Goal: Transaction & Acquisition: Book appointment/travel/reservation

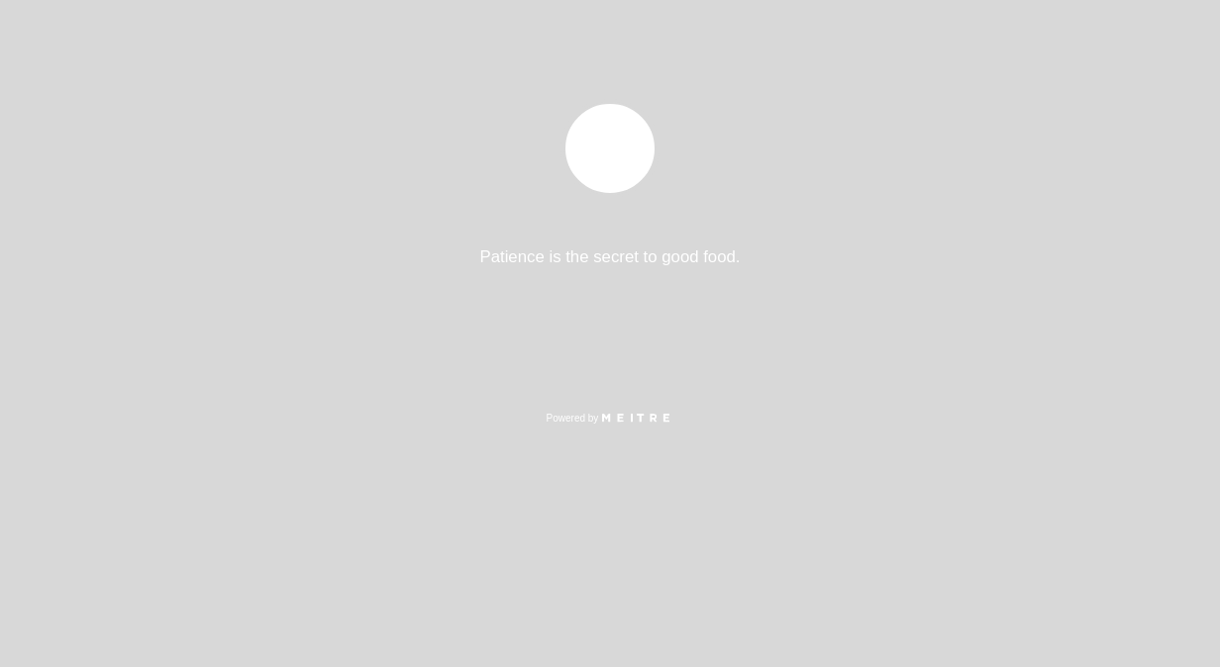
select select "es"
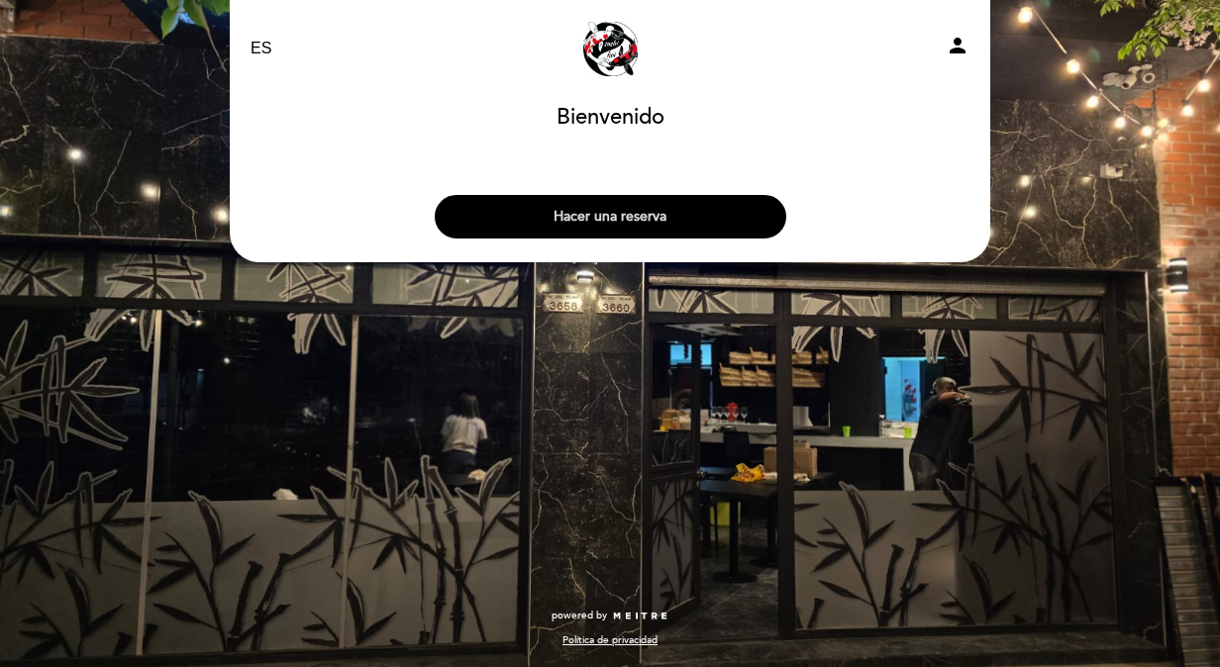
click at [620, 197] on button "Hacer una reserva" at bounding box center [610, 217] width 351 height 44
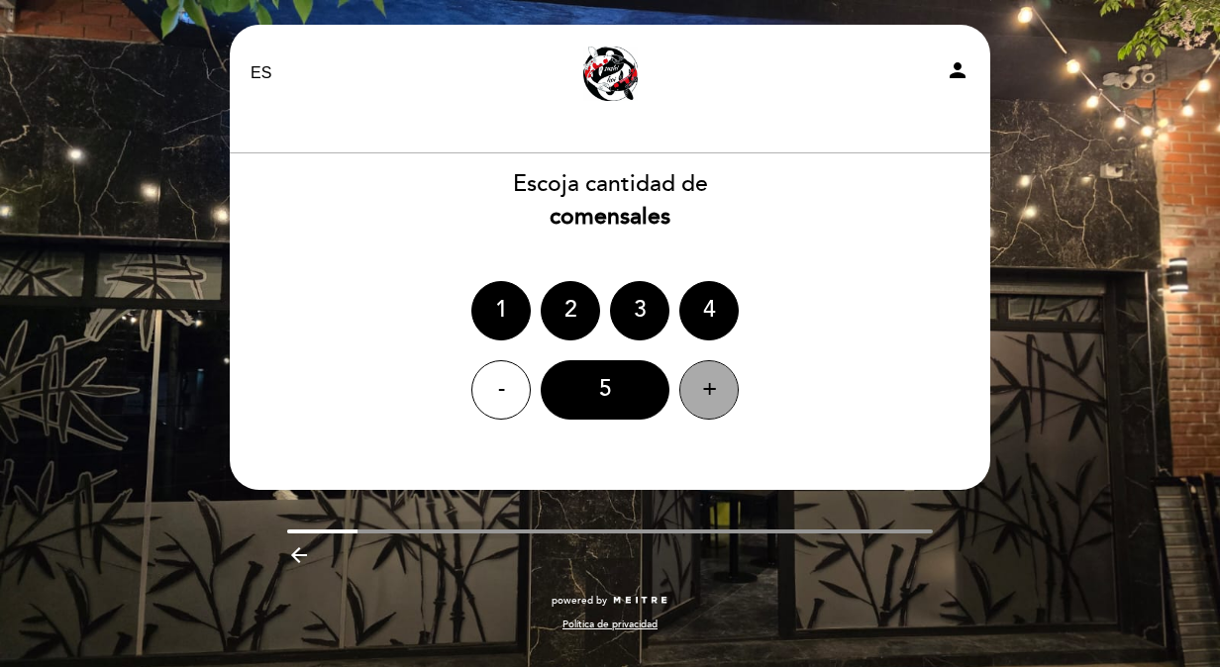
click at [705, 397] on div "+" at bounding box center [708, 389] width 59 height 59
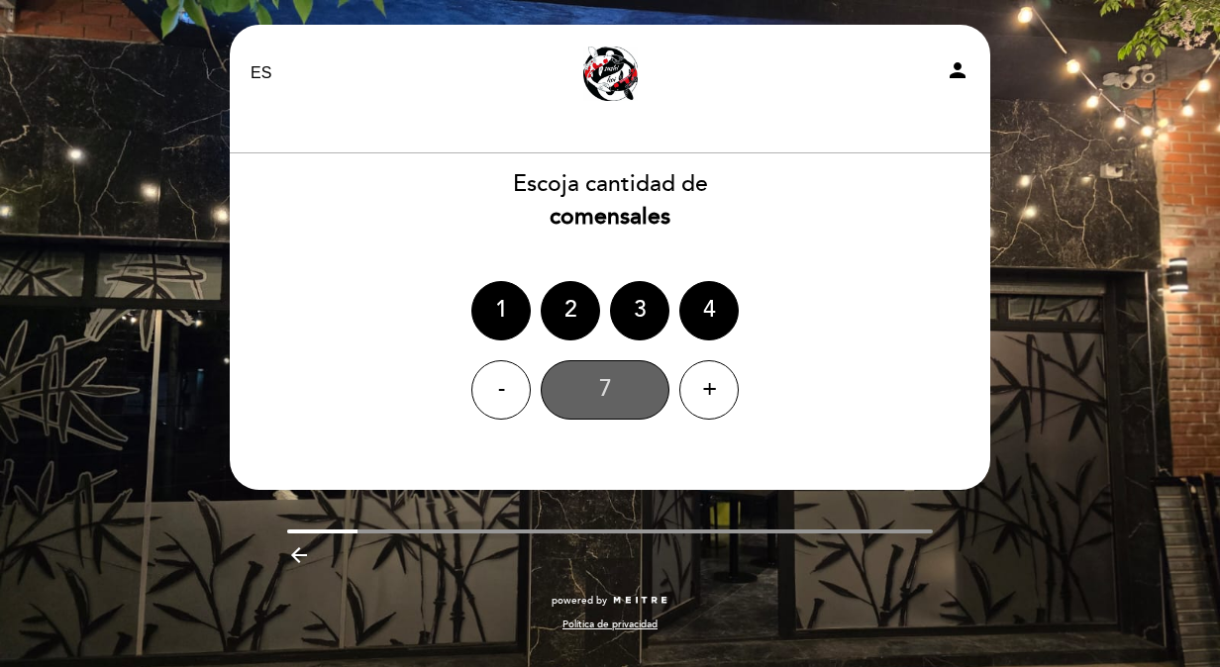
click at [598, 384] on div "7" at bounding box center [605, 389] width 129 height 59
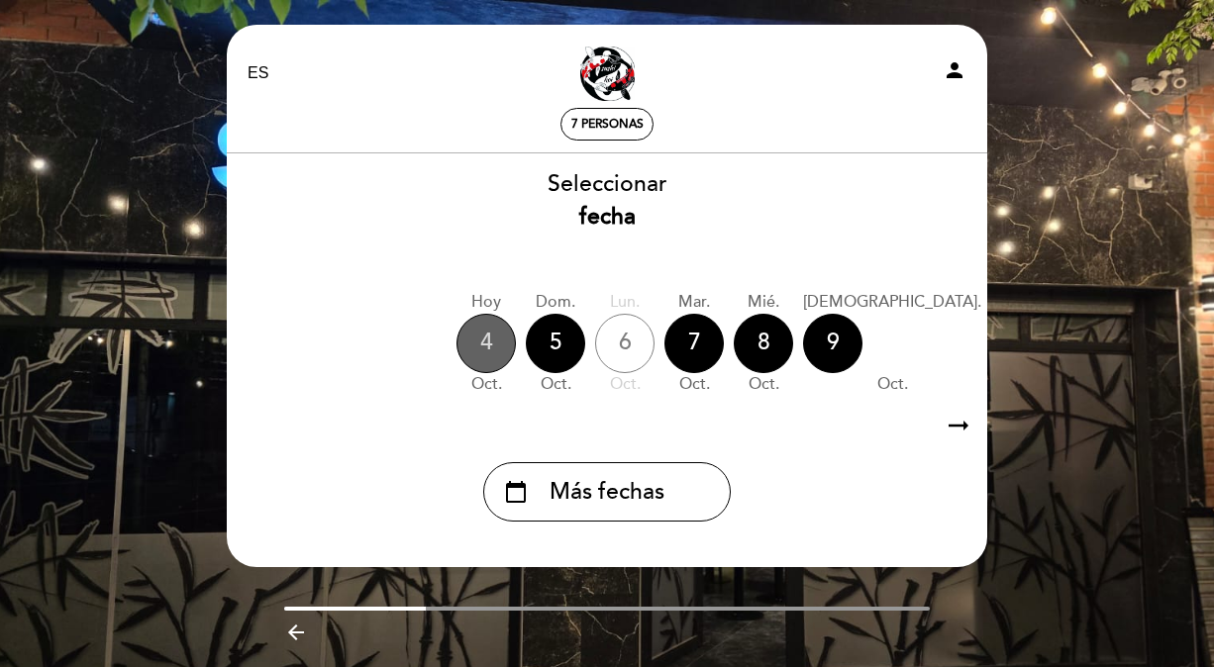
click at [467, 339] on div "4" at bounding box center [485, 343] width 59 height 59
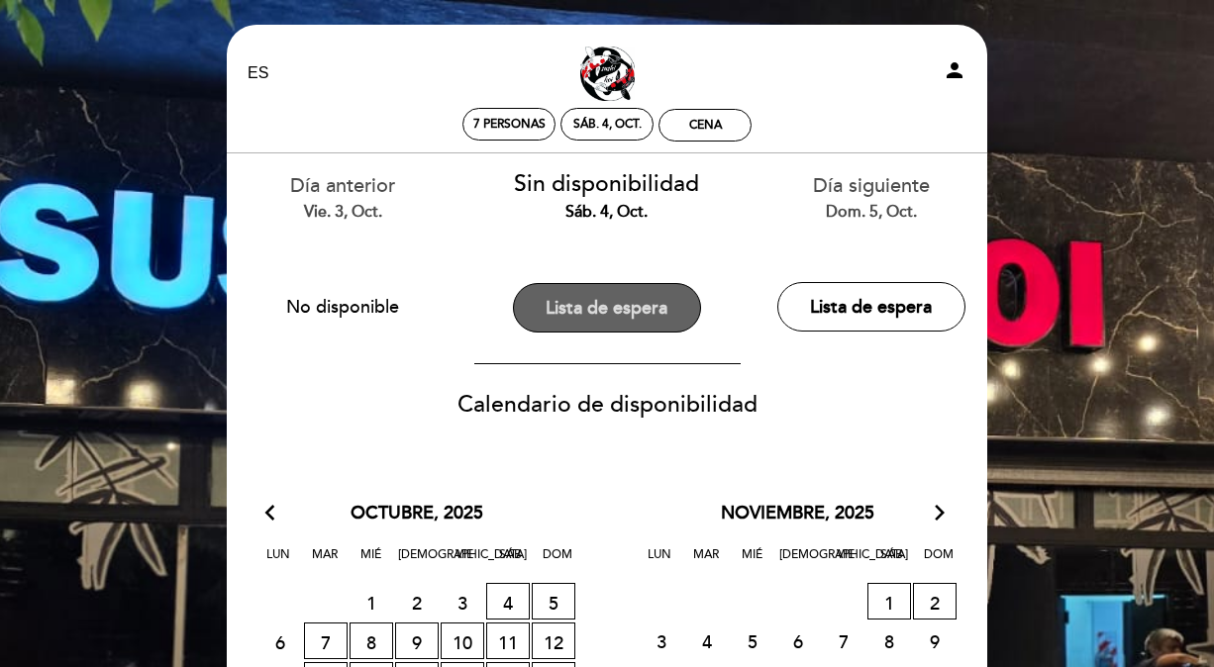
click at [625, 311] on button "Lista de espera" at bounding box center [607, 308] width 188 height 50
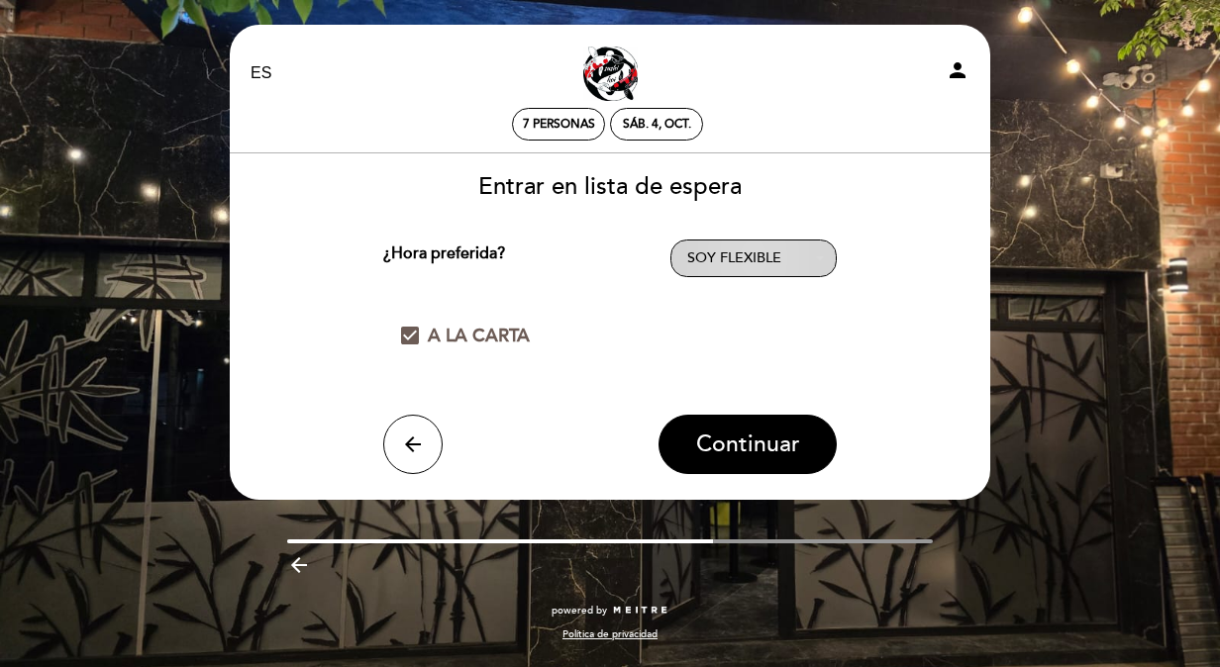
click at [717, 251] on span "SOY FLEXIBLE" at bounding box center [734, 257] width 94 height 17
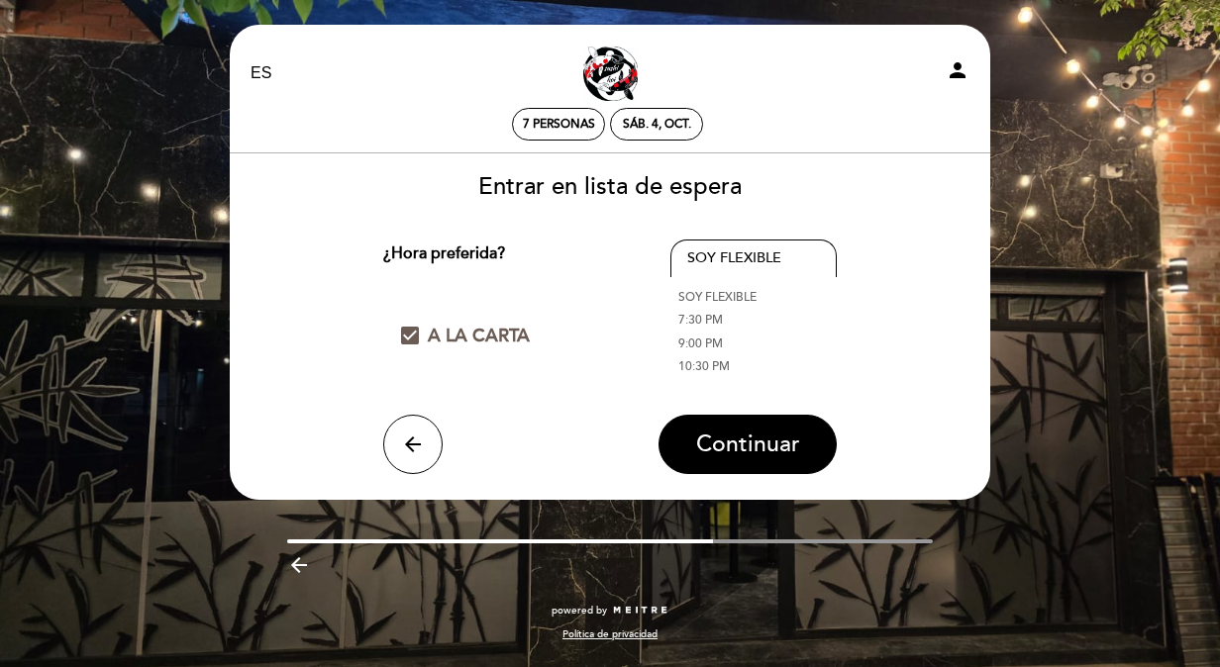
click at [713, 339] on link "9:00 PM" at bounding box center [753, 344] width 166 height 24
click at [748, 453] on span "Continuar" at bounding box center [748, 445] width 104 height 28
